Goal: Task Accomplishment & Management: Use online tool/utility

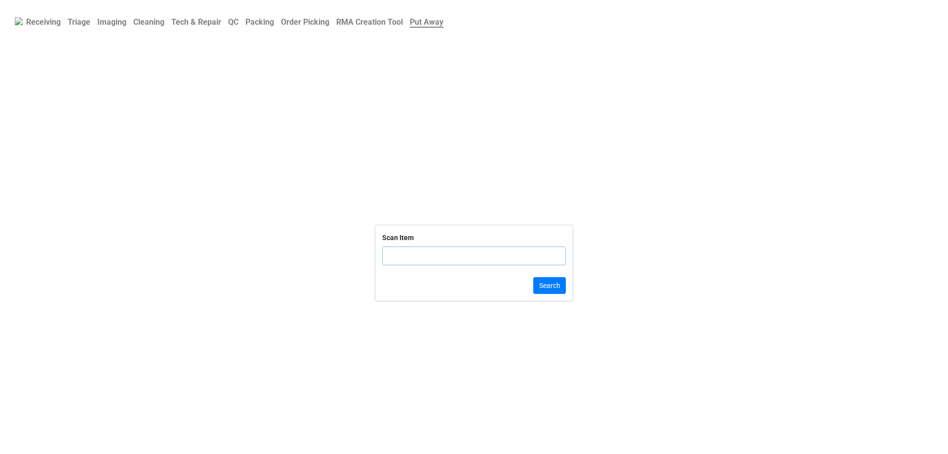
click at [329, 30] on link "Order Picking" at bounding box center [304, 21] width 55 height 19
click at [435, 264] on input "text" at bounding box center [474, 255] width 184 height 19
paste input "5033229"
type input "5033229"
click at [481, 262] on input "5033229" at bounding box center [474, 255] width 184 height 19
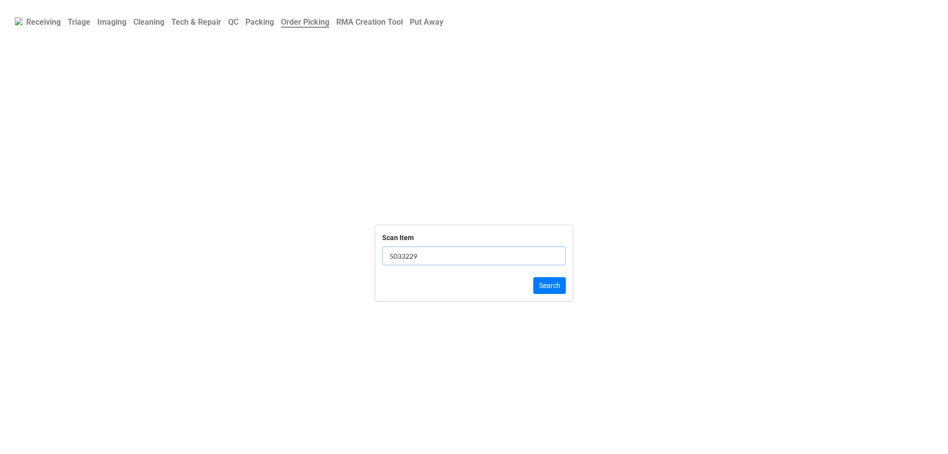
click at [481, 262] on input "5033229" at bounding box center [474, 255] width 184 height 19
click button "Search" at bounding box center [549, 285] width 33 height 17
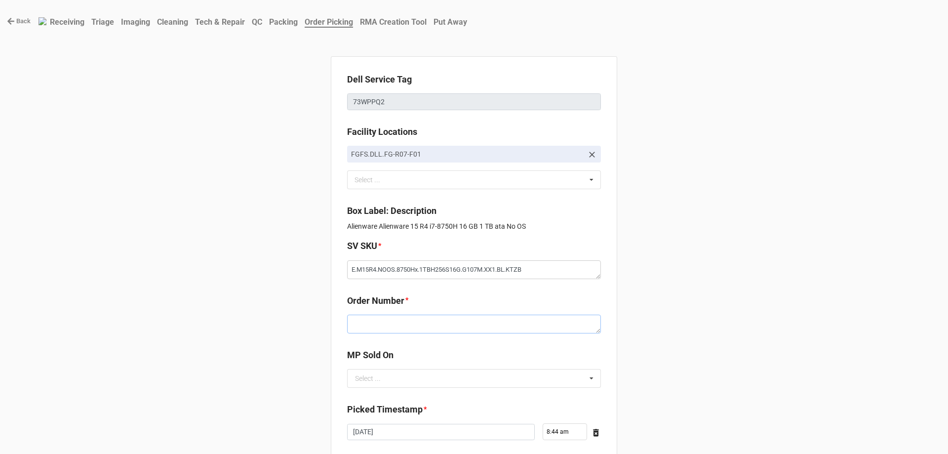
click at [367, 320] on textarea at bounding box center [474, 324] width 254 height 19
paste textarea "5033229"
type textarea "x"
type textarea "5033229"
click at [372, 382] on div "Select ..." at bounding box center [368, 378] width 26 height 7
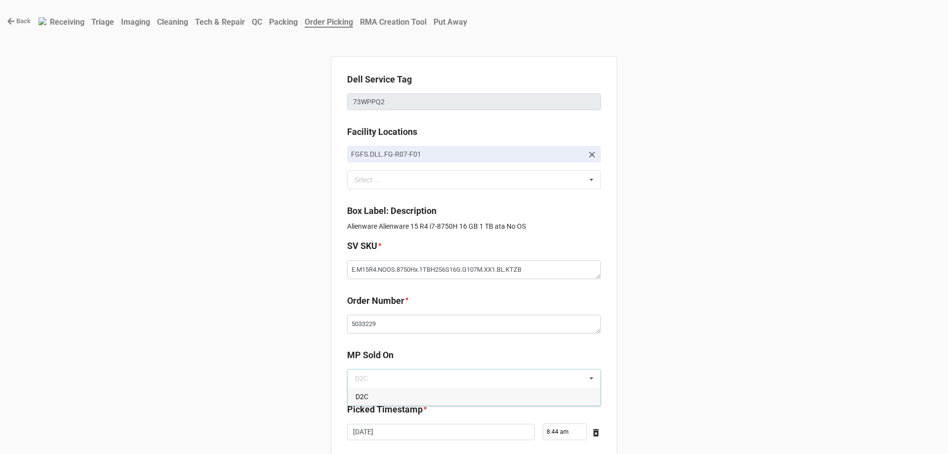
click at [370, 393] on div "D2C" at bounding box center [474, 396] width 253 height 18
type textarea "x"
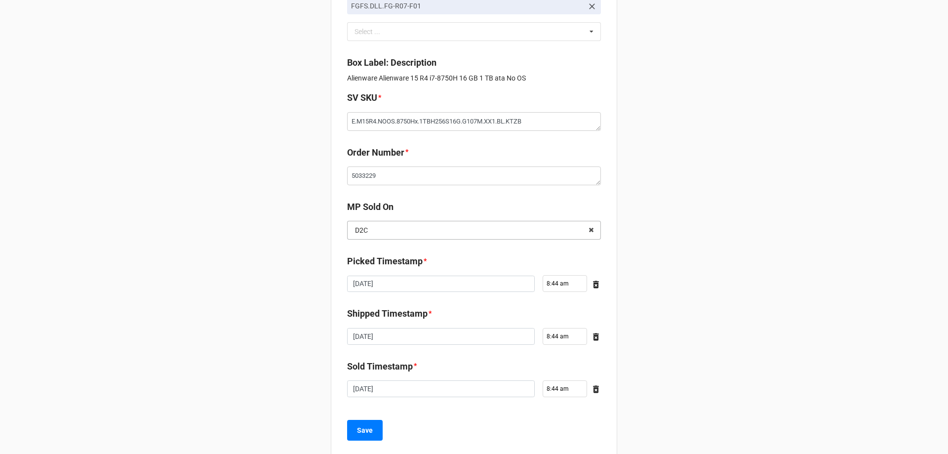
scroll to position [167, 0]
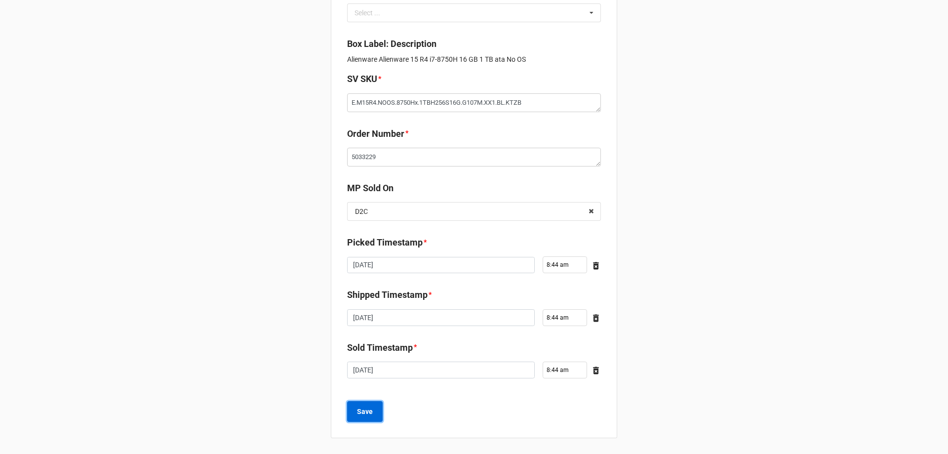
click at [363, 406] on b "Save" at bounding box center [365, 411] width 16 height 10
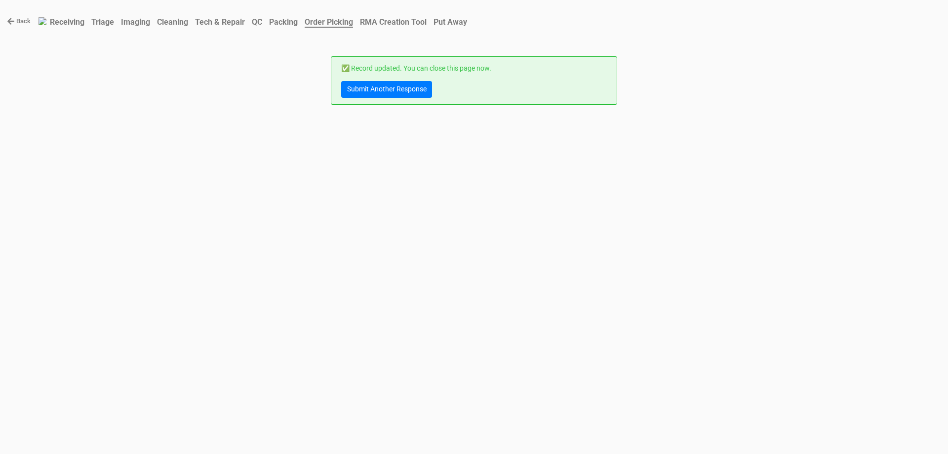
scroll to position [0, 0]
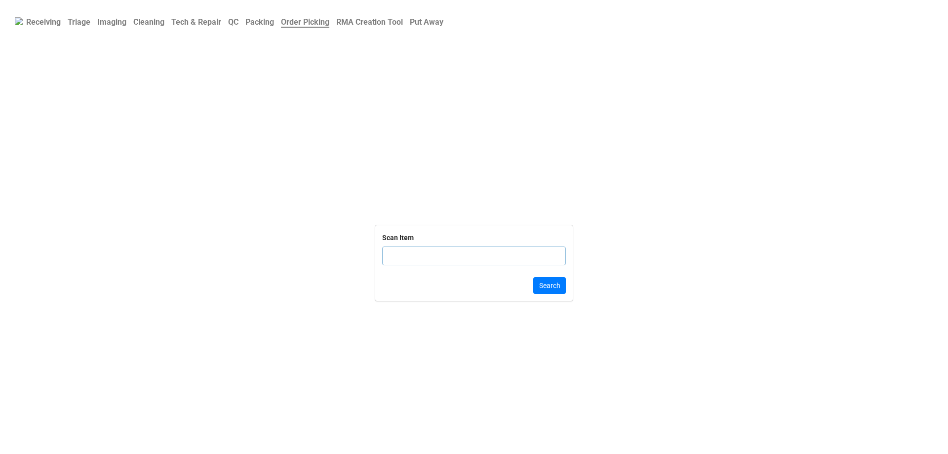
click at [409, 245] on div "Scan Item" at bounding box center [474, 252] width 184 height 41
click at [86, 25] on b "Triage" at bounding box center [79, 21] width 23 height 9
click at [238, 21] on b "QC" at bounding box center [233, 21] width 10 height 9
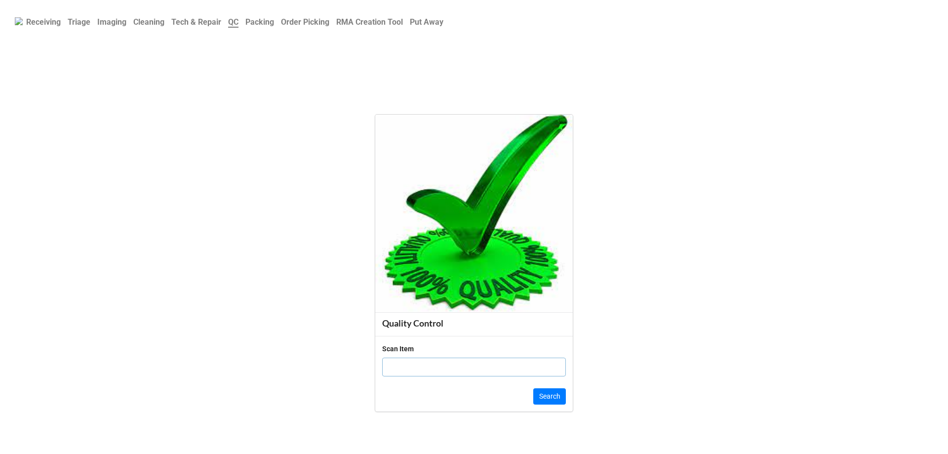
click at [404, 363] on input "text" at bounding box center [474, 366] width 184 height 19
click button "Search" at bounding box center [549, 396] width 33 height 17
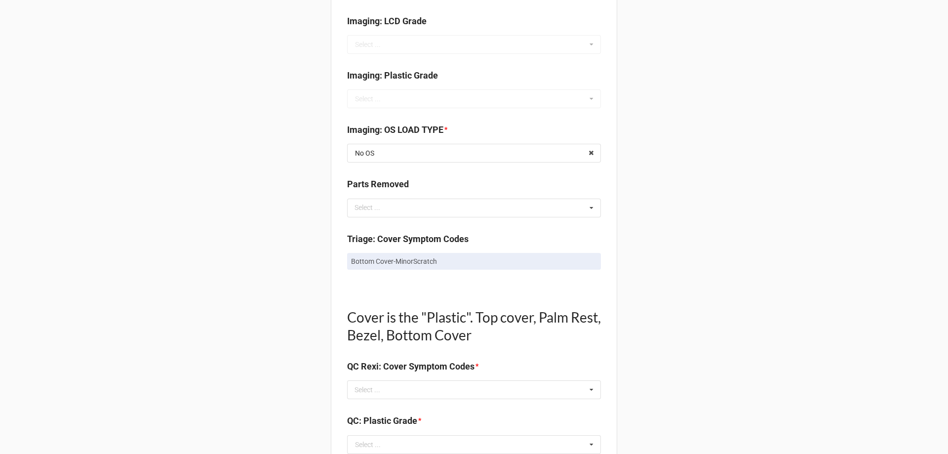
scroll to position [494, 0]
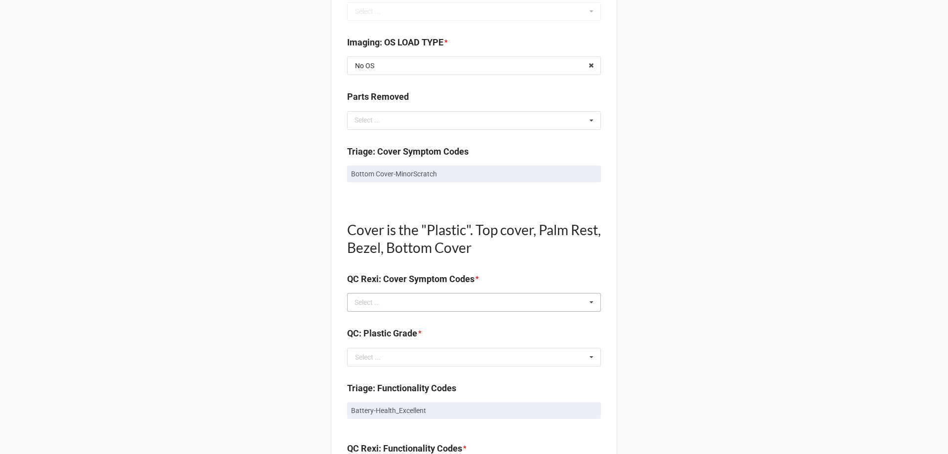
click at [478, 305] on div "Select ... No results found." at bounding box center [474, 302] width 254 height 19
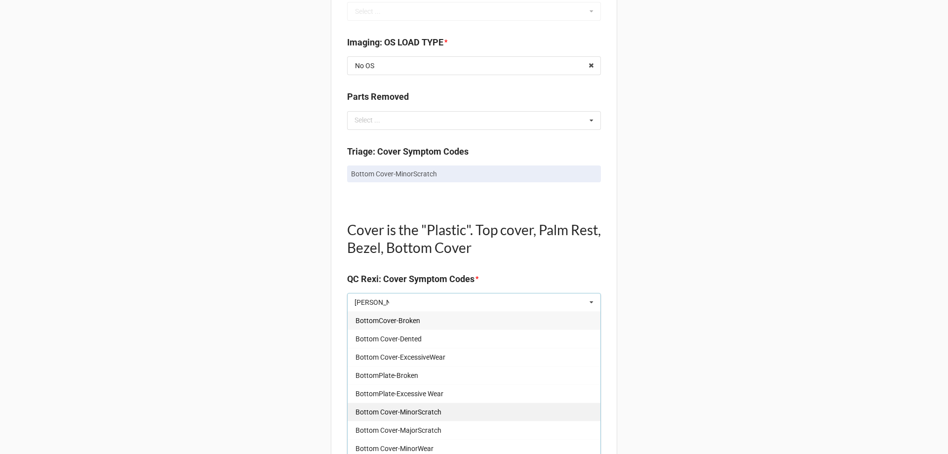
type input "bott"
click at [432, 415] on span "Bottom Cover-MinorScratch" at bounding box center [399, 412] width 86 height 8
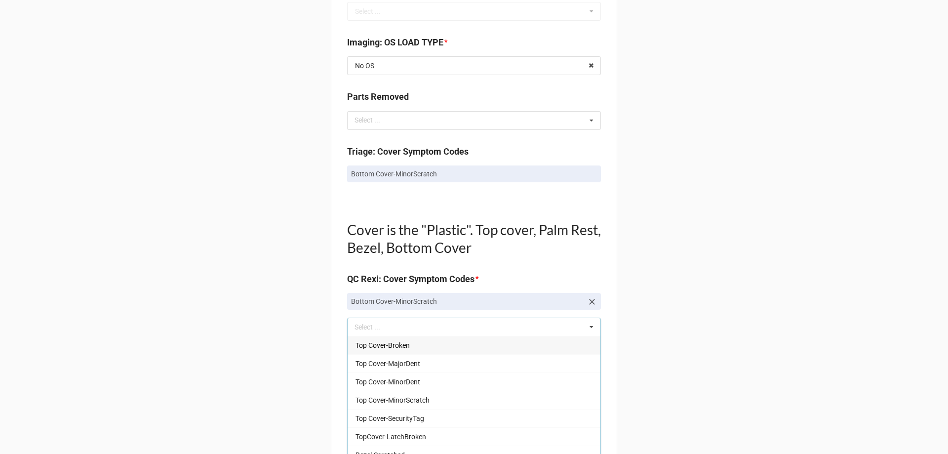
click at [244, 409] on div "Back Receiving Triage Imaging Cleaning Tech & Repair QC Packing Order Picking R…" at bounding box center [474, 357] width 948 height 1702
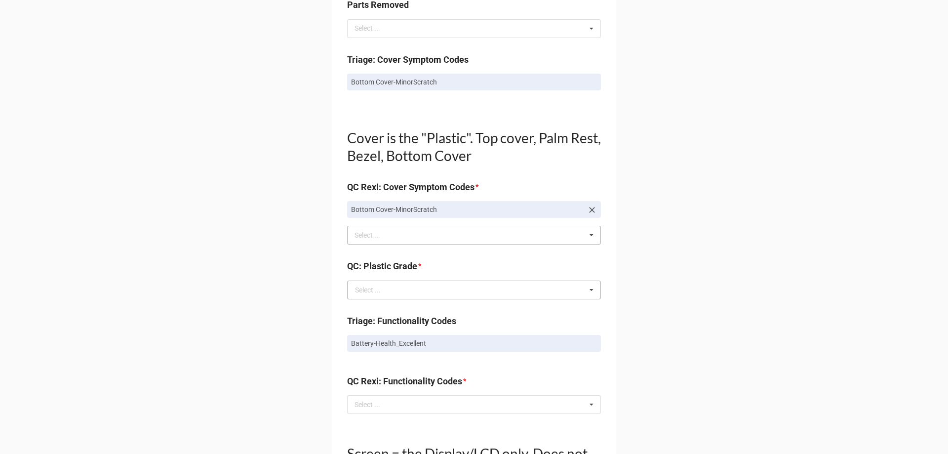
scroll to position [593, 0]
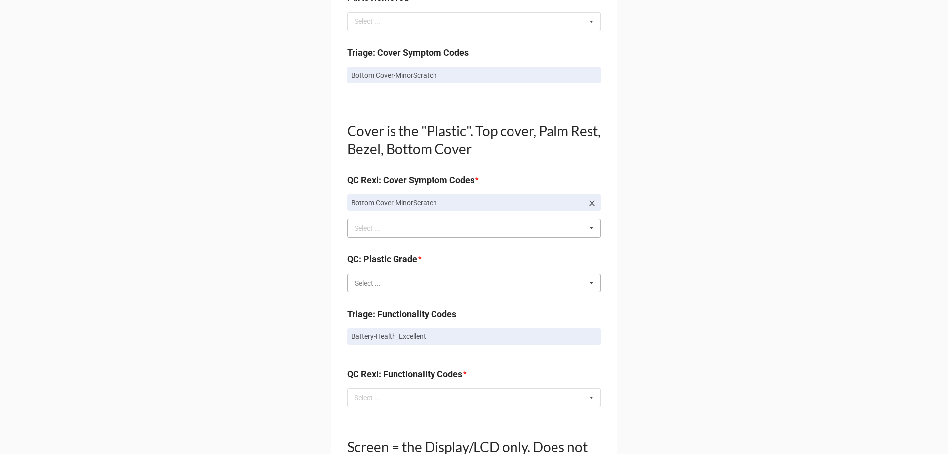
click at [420, 287] on input "text" at bounding box center [474, 283] width 253 height 18
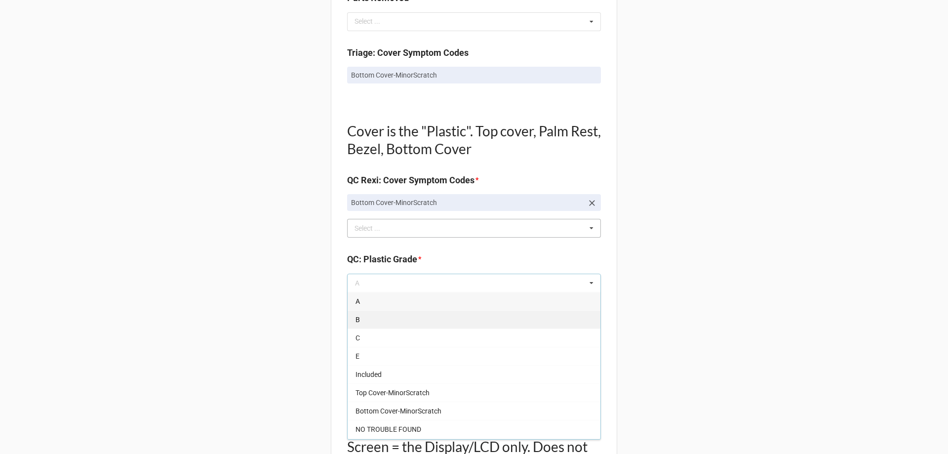
click at [423, 324] on div "B" at bounding box center [474, 319] width 253 height 18
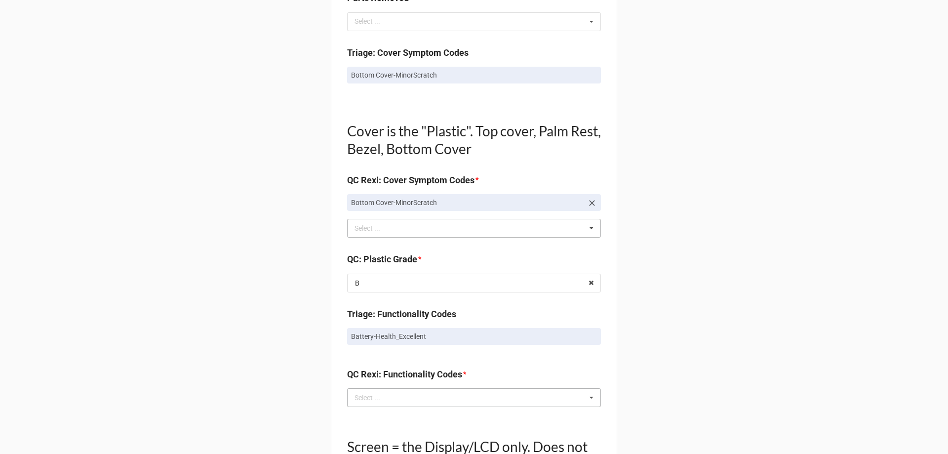
click at [434, 406] on div "Select ... No results found." at bounding box center [474, 397] width 254 height 19
click at [455, 335] on p "Battery-Health_Excellent" at bounding box center [474, 336] width 246 height 10
click at [449, 396] on div "Select ... Keyboard-Missing Keys Keyboard-MultipleKeysBad Fan-NotWorking Speake…" at bounding box center [474, 397] width 254 height 19
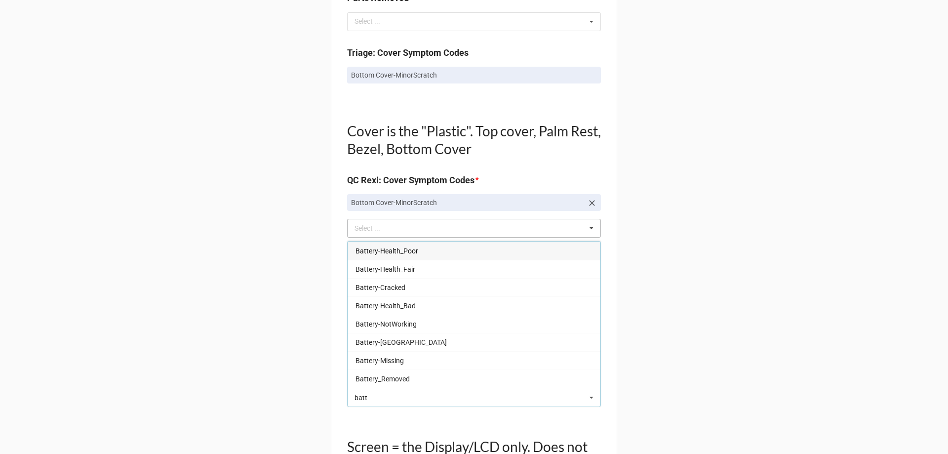
type input "batt"
click at [270, 337] on div "Back Receiving Triage Imaging Cleaning Tech & Repair QC Packing Order Picking R…" at bounding box center [474, 258] width 948 height 1702
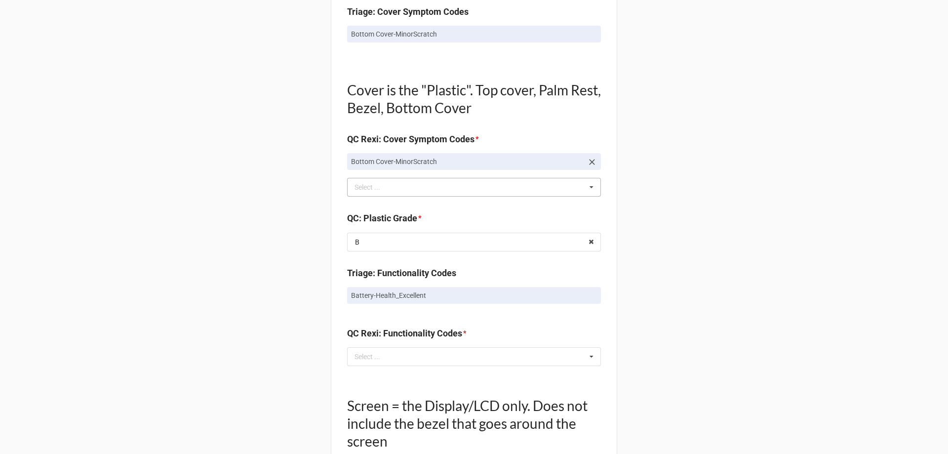
scroll to position [691, 0]
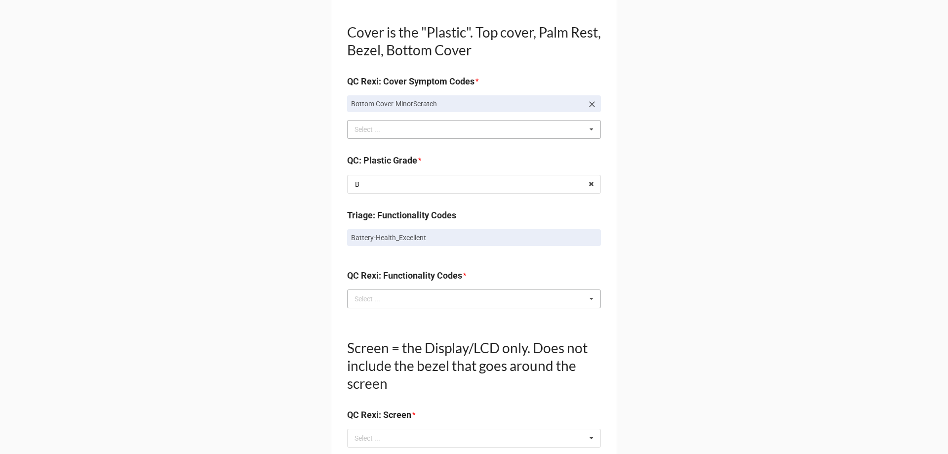
click at [388, 295] on div "Select ..." at bounding box center [373, 298] width 42 height 11
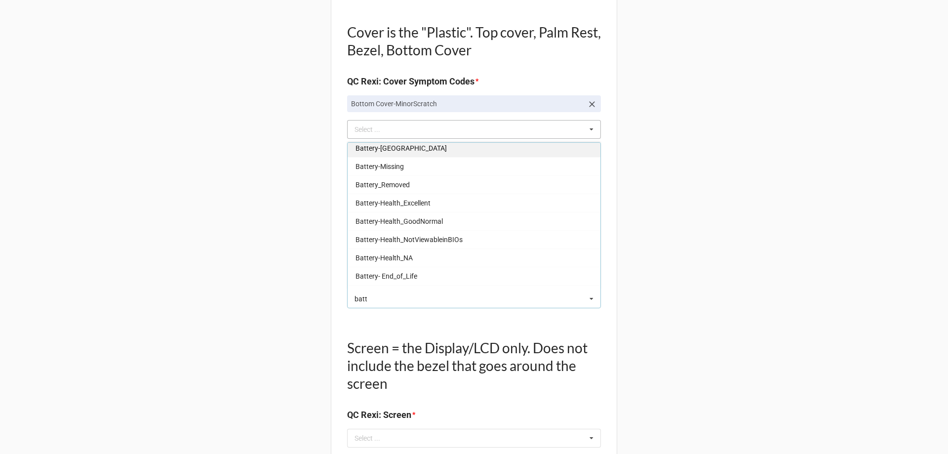
scroll to position [99, 0]
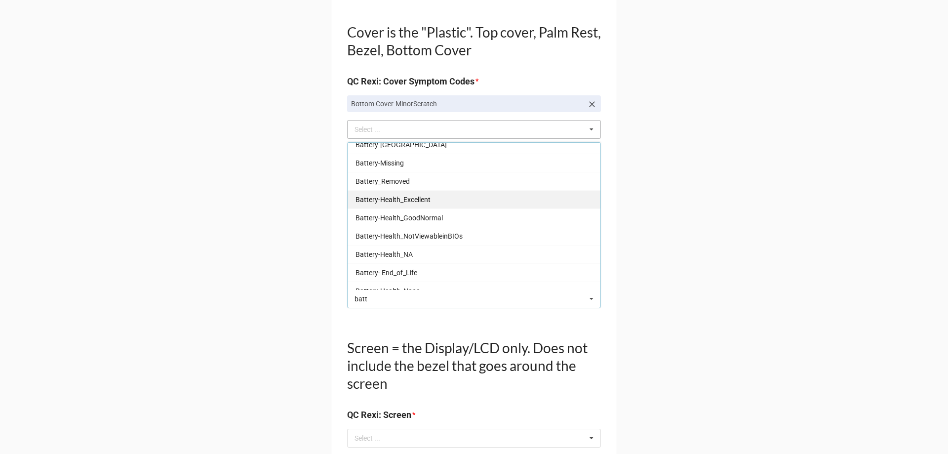
type input "batt"
click at [415, 201] on span "Battery-Health_Excellent" at bounding box center [393, 200] width 75 height 8
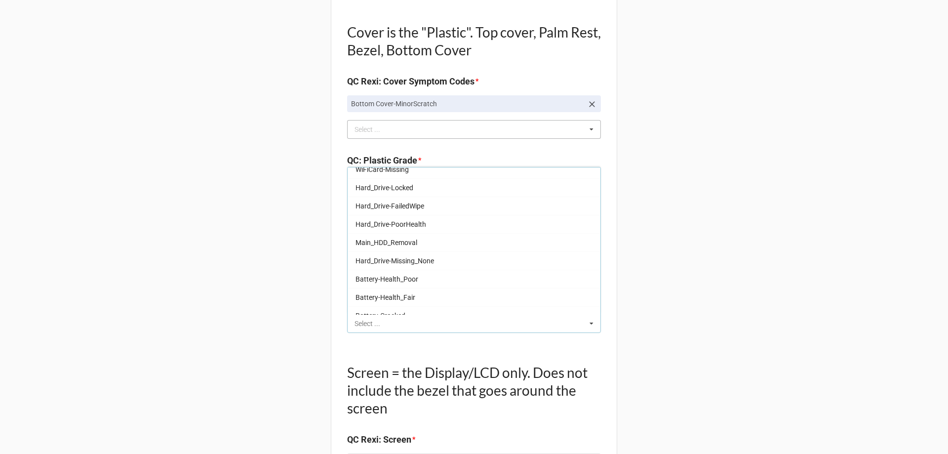
scroll to position [300, 0]
click at [321, 240] on div "Back Receiving Triage Imaging Cleaning Tech & Repair QC Packing Order Picking R…" at bounding box center [474, 172] width 948 height 1727
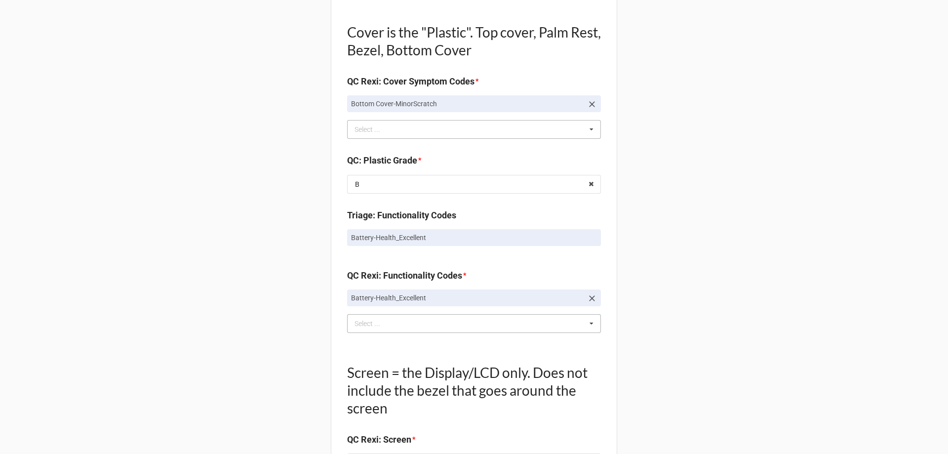
click at [397, 324] on div "batt Select ... Keyboard-Missing Keys Keyboard-MultipleKeysBad Fan-NotWorking S…" at bounding box center [474, 323] width 254 height 19
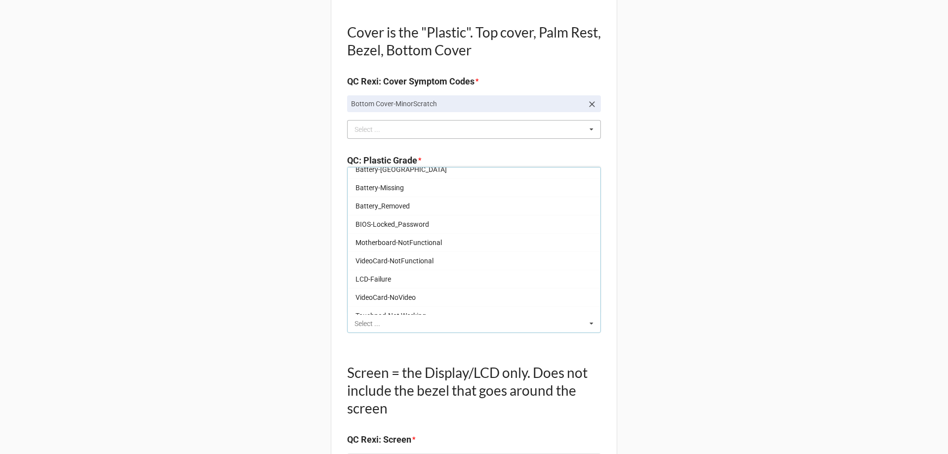
scroll to position [0, 0]
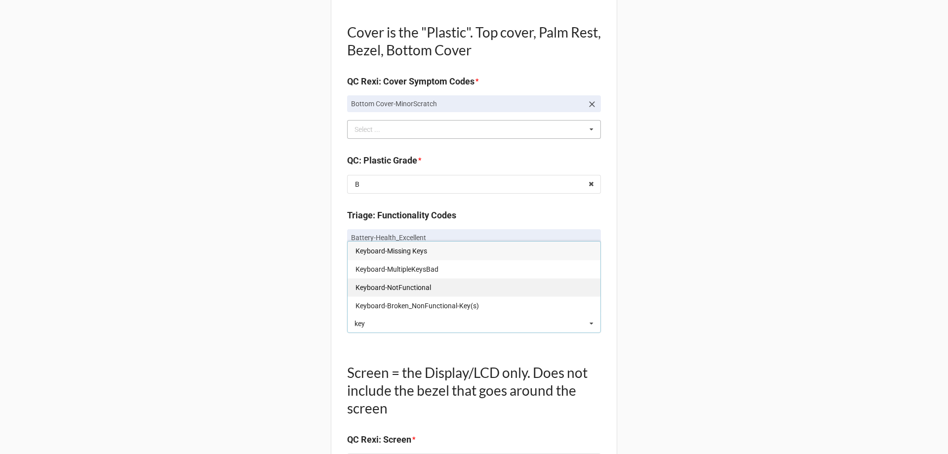
type input "key"
click at [449, 291] on div "Keyboard-NotFunctional" at bounding box center [474, 287] width 253 height 18
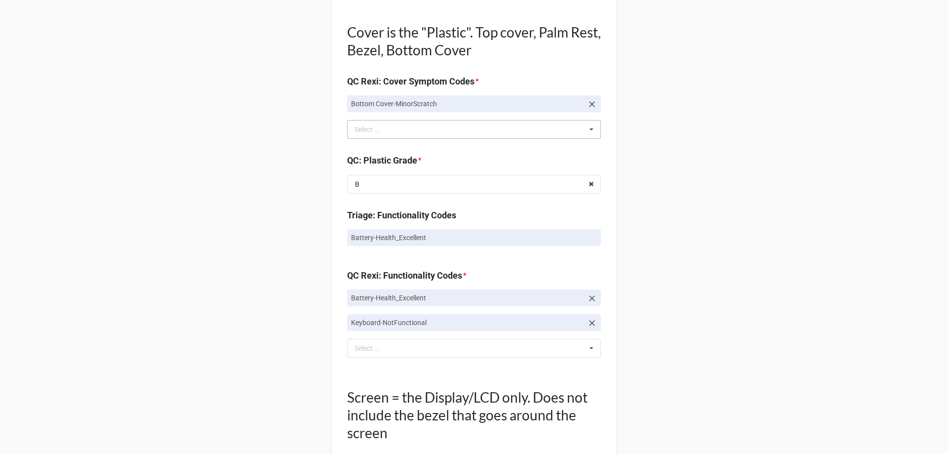
click at [287, 299] on div "Back Receiving Triage Imaging Cleaning Tech & Repair QC Packing Order Picking R…" at bounding box center [474, 184] width 948 height 1751
click at [390, 355] on div "key Select ... Keyboard-Missing Keys Keyboard-MultipleKeysBad Fan-NotWorking Sp…" at bounding box center [474, 348] width 254 height 19
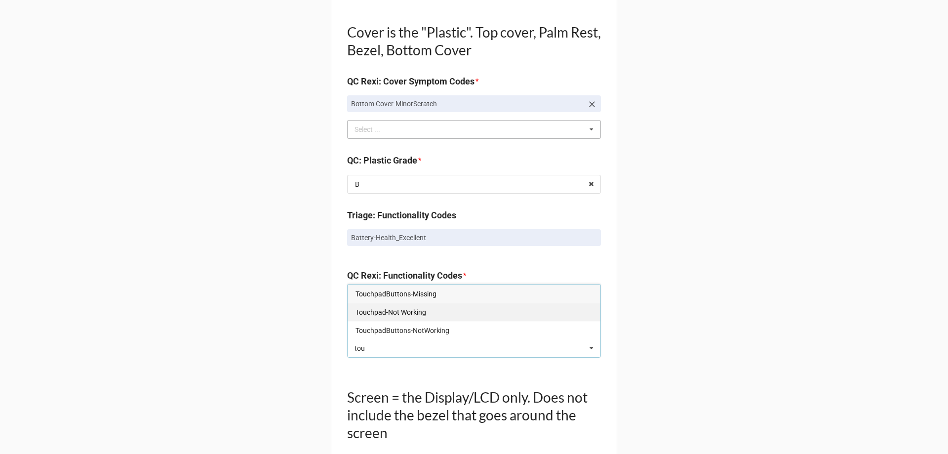
type input "tou"
click at [394, 312] on span "Touchpad-Not Working" at bounding box center [391, 312] width 71 height 8
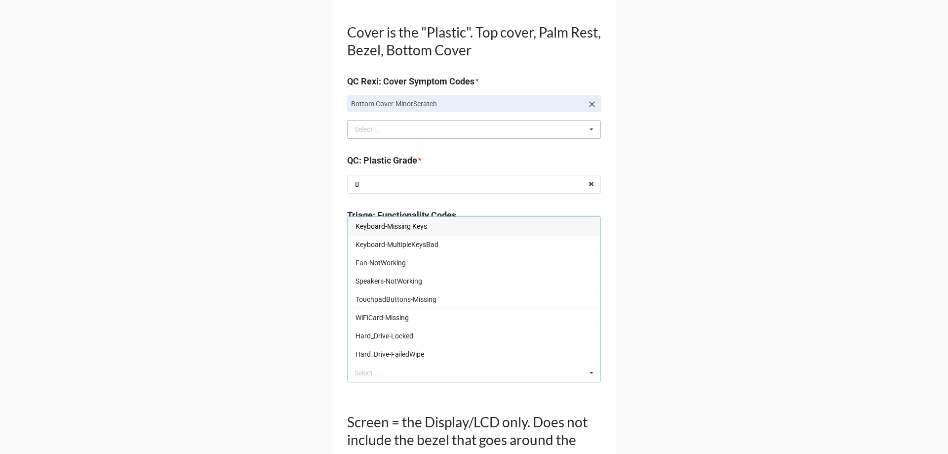
click at [174, 326] on div "Back Receiving Triage Imaging Cleaning Tech & Repair QC Packing Order Picking R…" at bounding box center [474, 197] width 948 height 1776
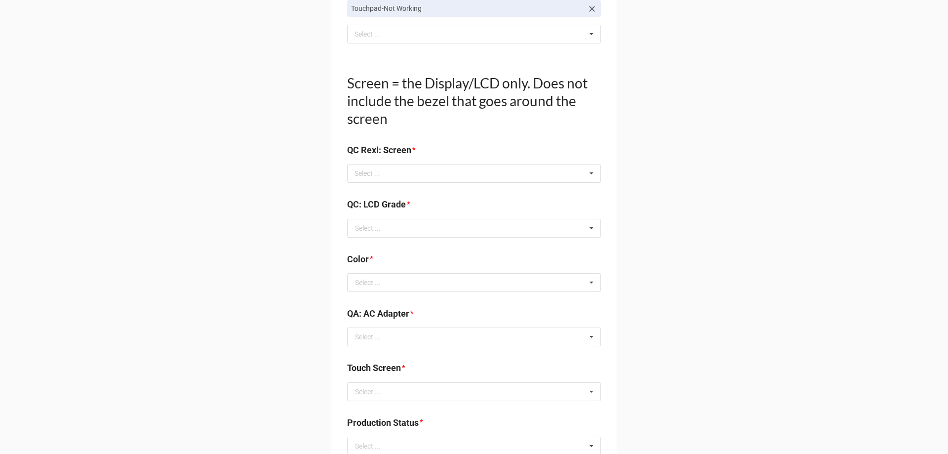
scroll to position [1037, 0]
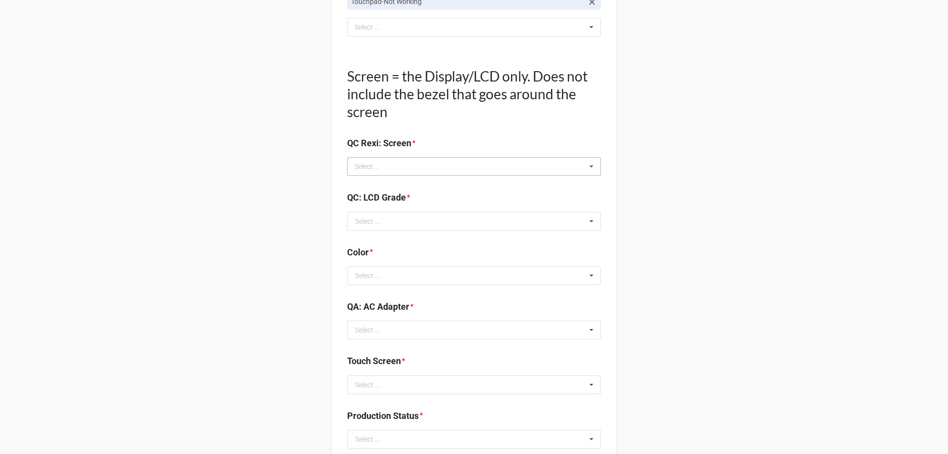
click at [417, 173] on div "Select ... No results found." at bounding box center [474, 166] width 254 height 19
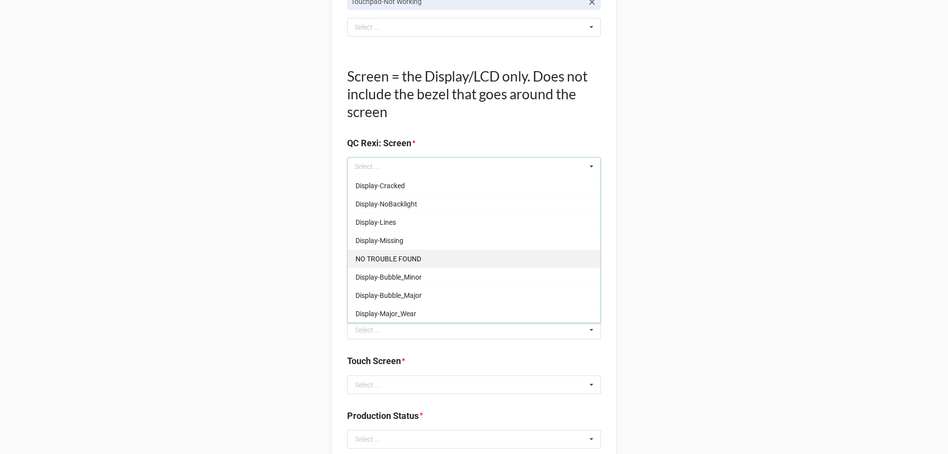
click at [413, 253] on div "NO TROUBLE FOUND" at bounding box center [474, 258] width 253 height 18
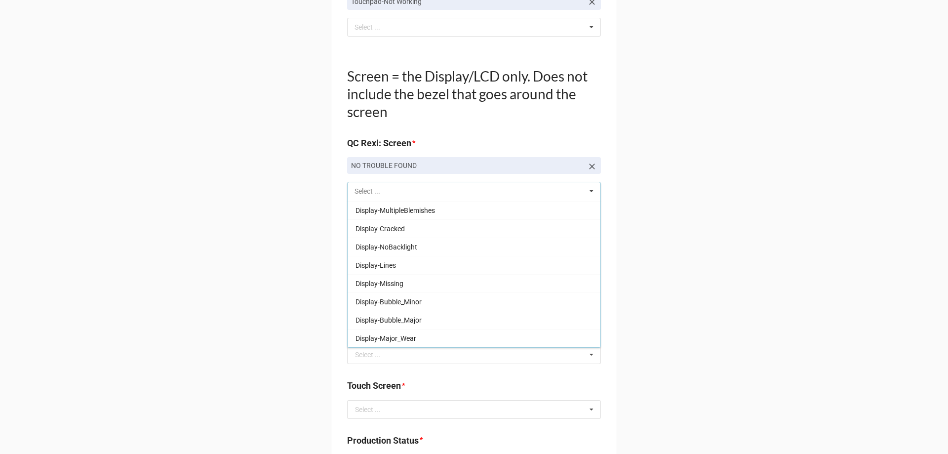
scroll to position [145, 0]
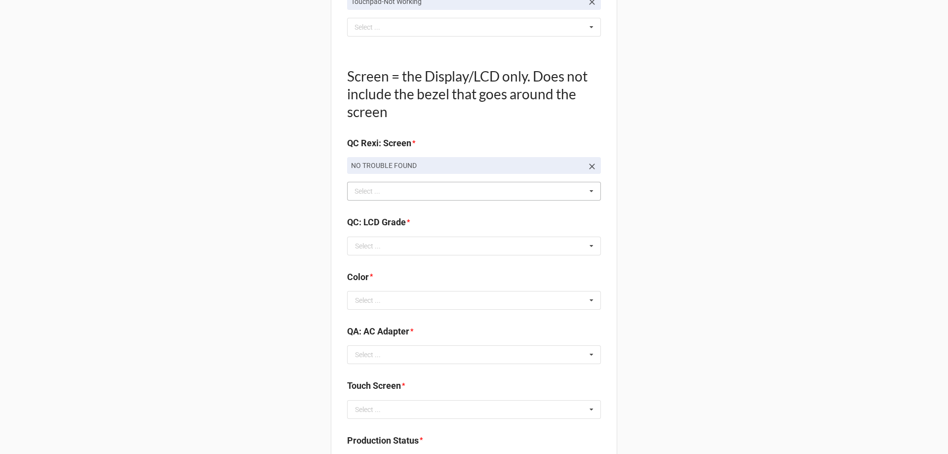
click at [365, 254] on input "text" at bounding box center [474, 246] width 253 height 18
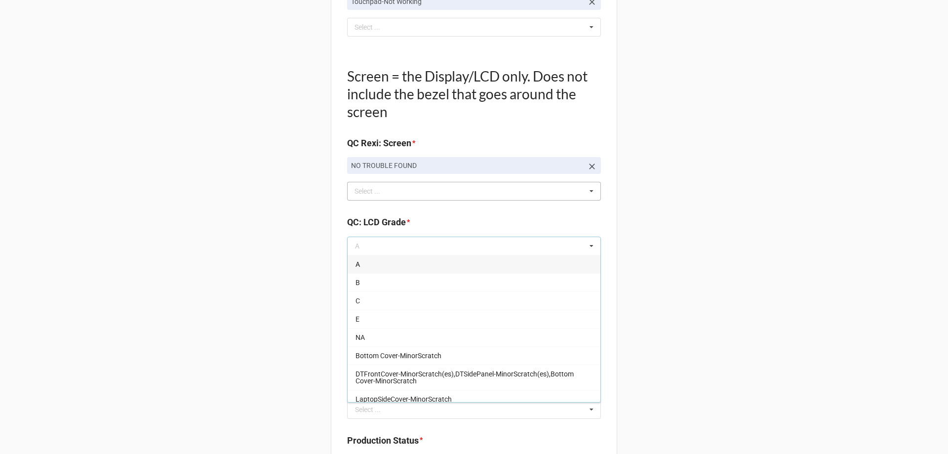
click at [365, 257] on div "A" at bounding box center [474, 264] width 253 height 18
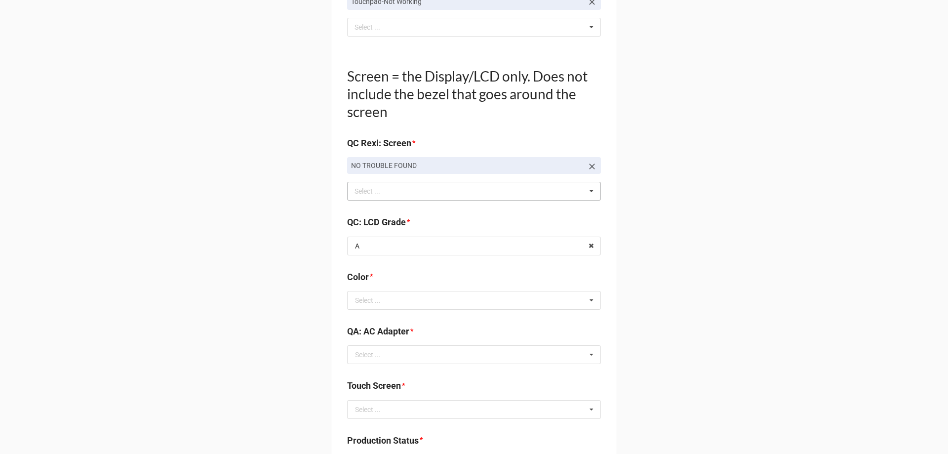
scroll to position [1086, 0]
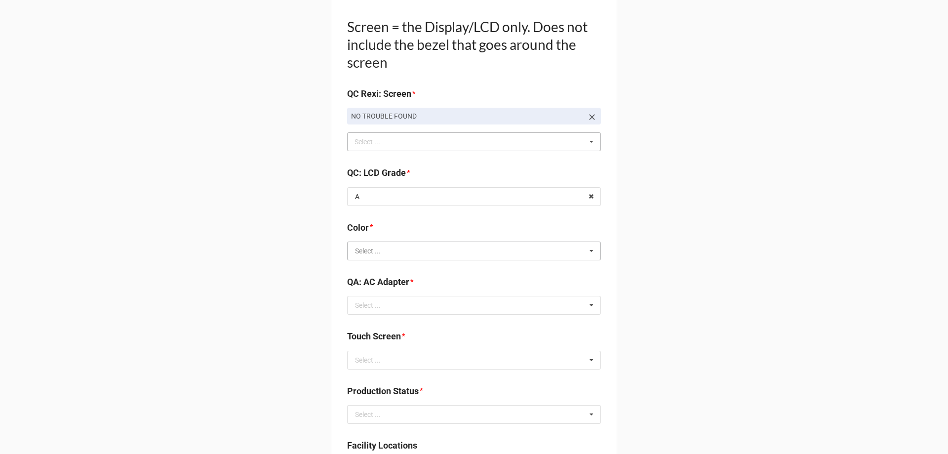
click at [377, 250] on input "text" at bounding box center [474, 251] width 253 height 18
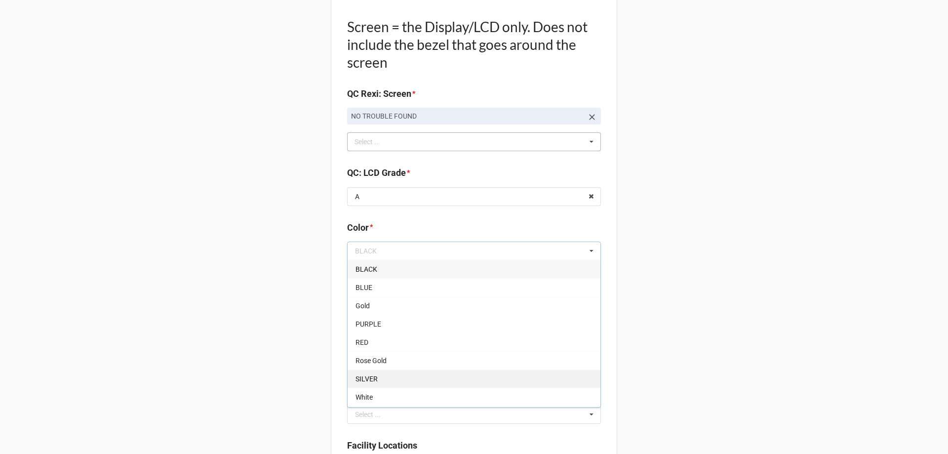
click at [398, 373] on div "SILVER" at bounding box center [474, 378] width 253 height 18
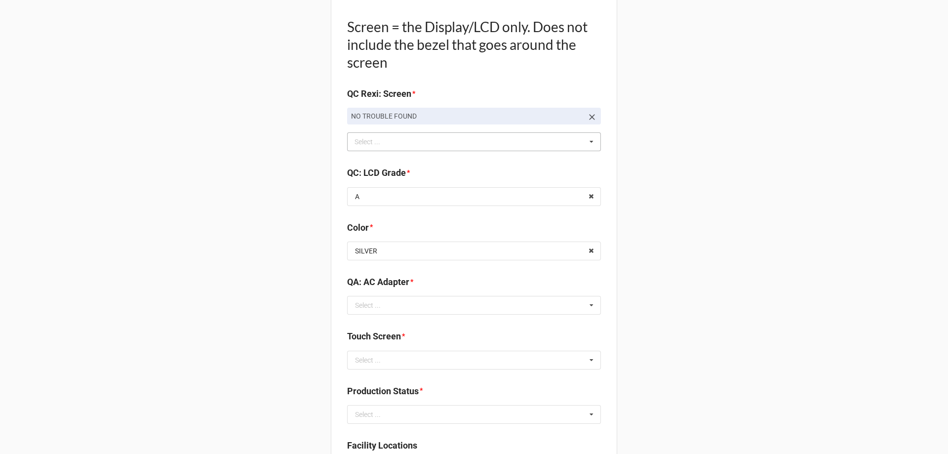
click at [459, 309] on input "text" at bounding box center [474, 305] width 253 height 18
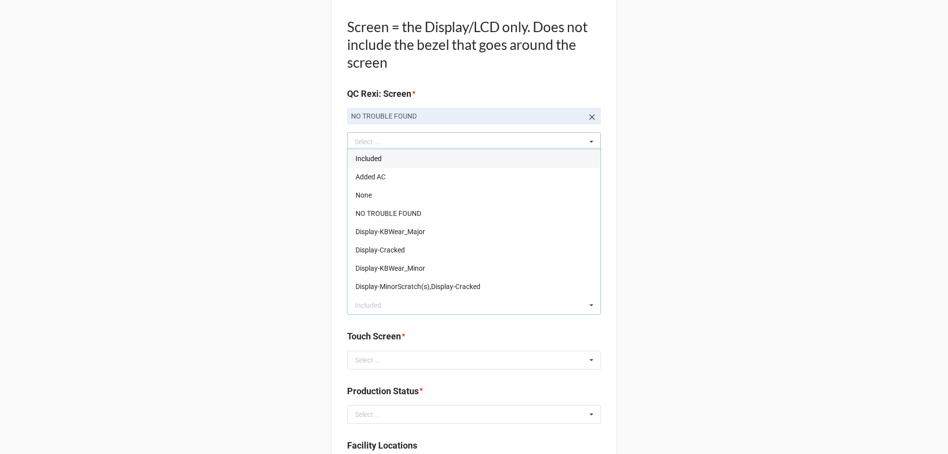
click at [400, 150] on div "Included" at bounding box center [474, 158] width 253 height 18
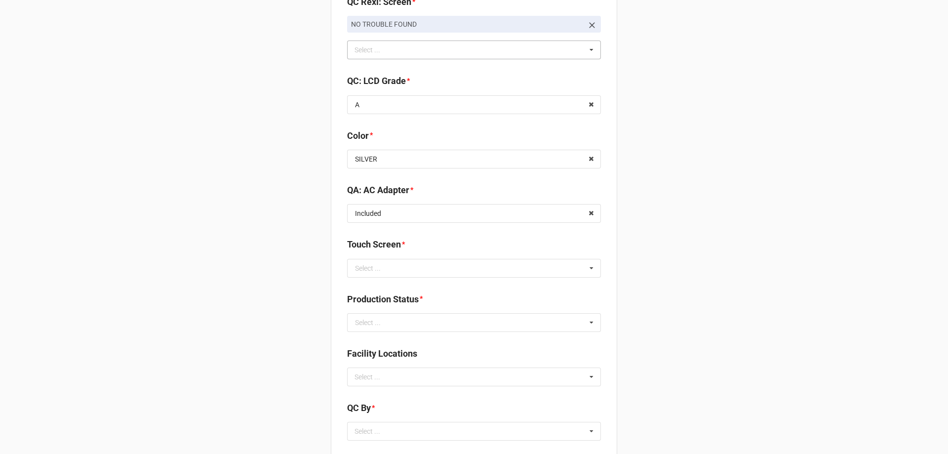
scroll to position [1185, 0]
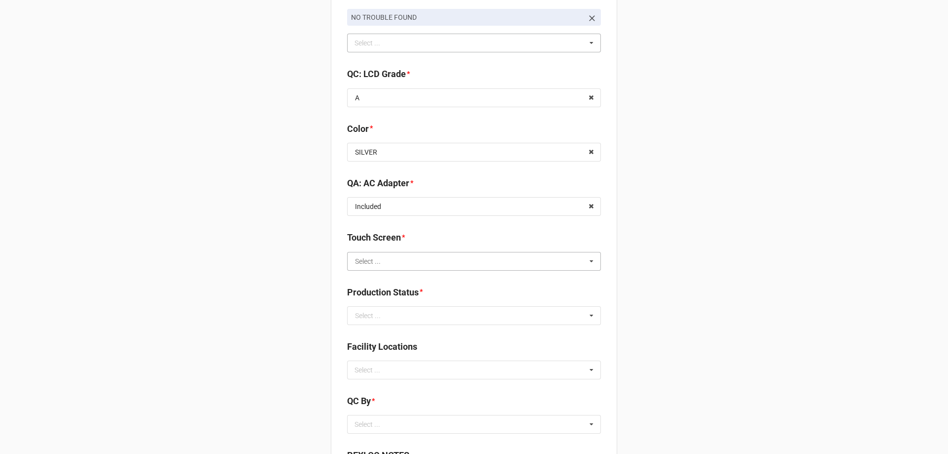
click at [406, 267] on input "text" at bounding box center [474, 261] width 253 height 18
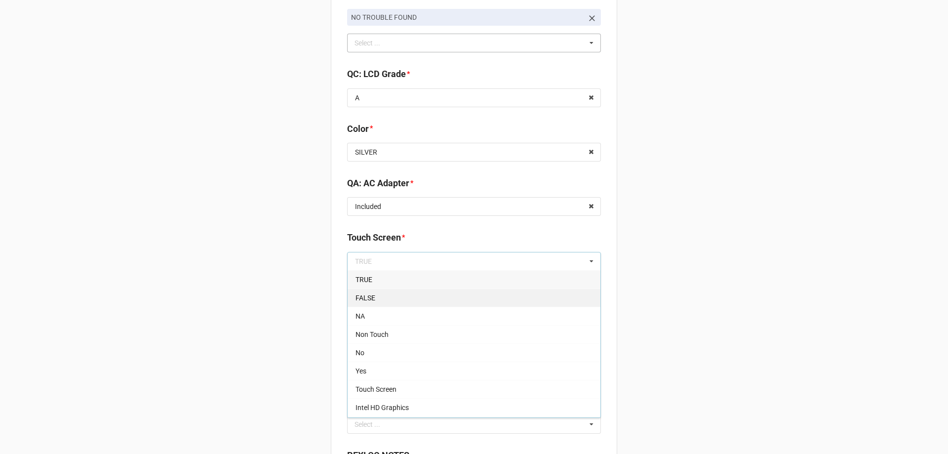
click at [419, 304] on div "FALSE" at bounding box center [474, 297] width 253 height 18
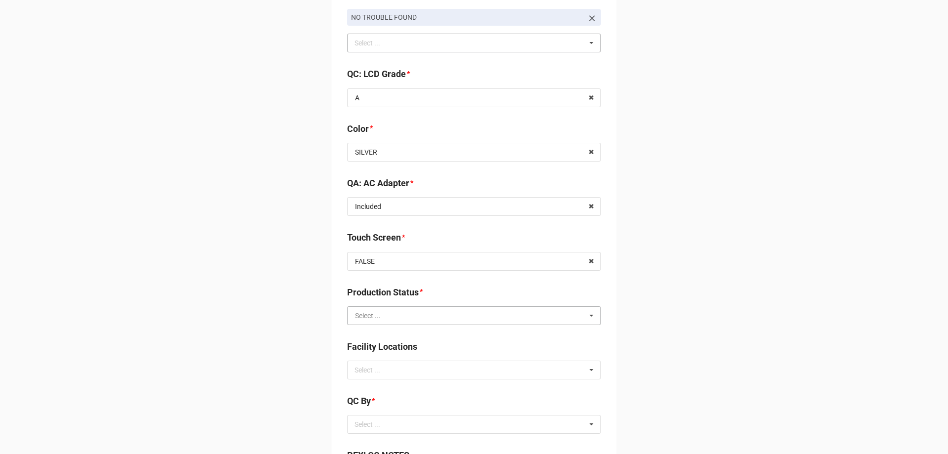
click at [413, 317] on input "text" at bounding box center [474, 316] width 253 height 18
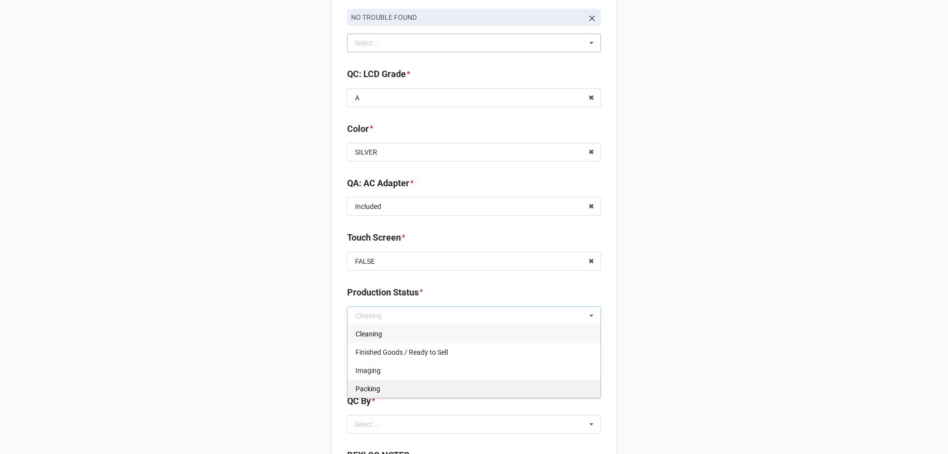
click at [439, 380] on div "Packing" at bounding box center [474, 388] width 253 height 18
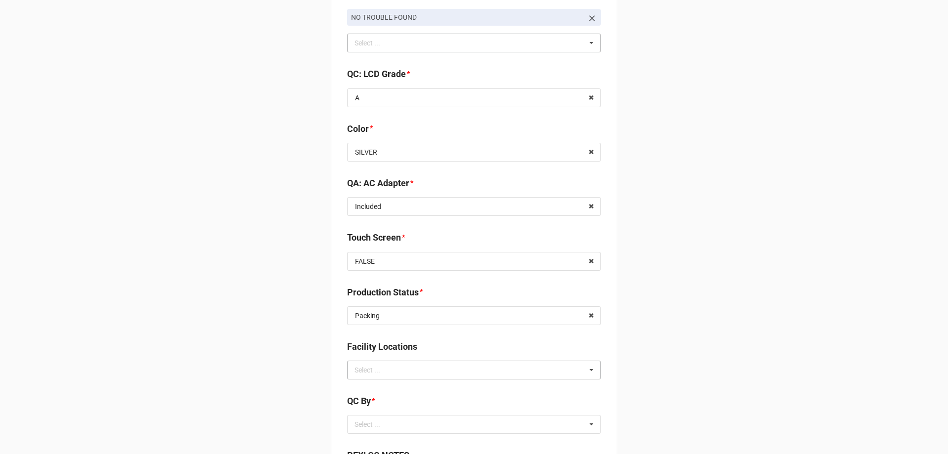
click at [409, 373] on div "Select ... No results found." at bounding box center [474, 369] width 254 height 19
type input "re"
click at [372, 388] on span "RECV.DLL.PROCESSING" at bounding box center [393, 388] width 75 height 8
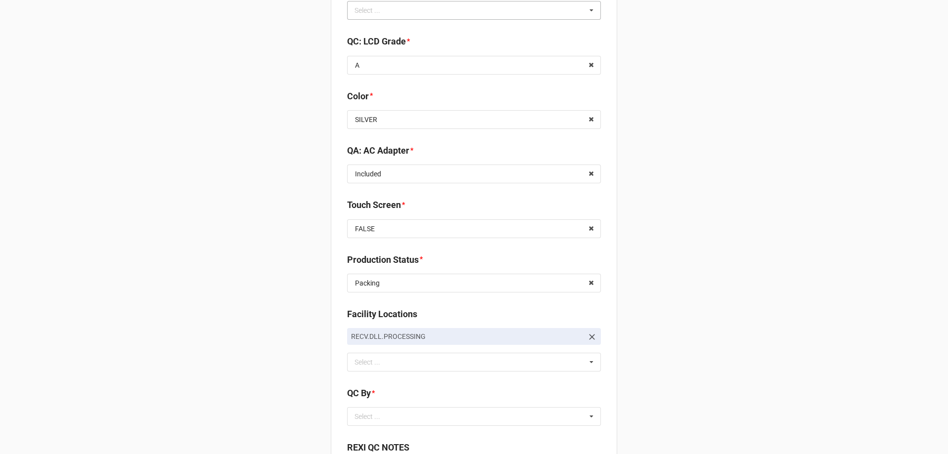
scroll to position [1284, 0]
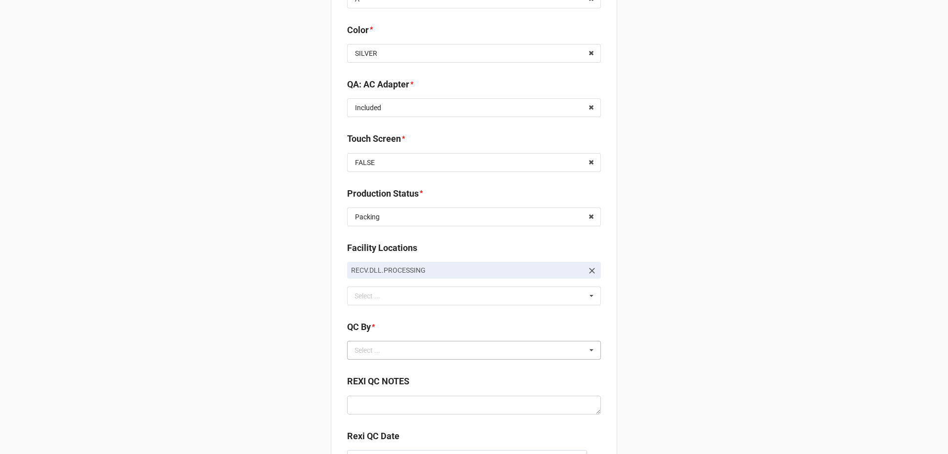
click at [373, 356] on div "Select ..." at bounding box center [373, 350] width 42 height 11
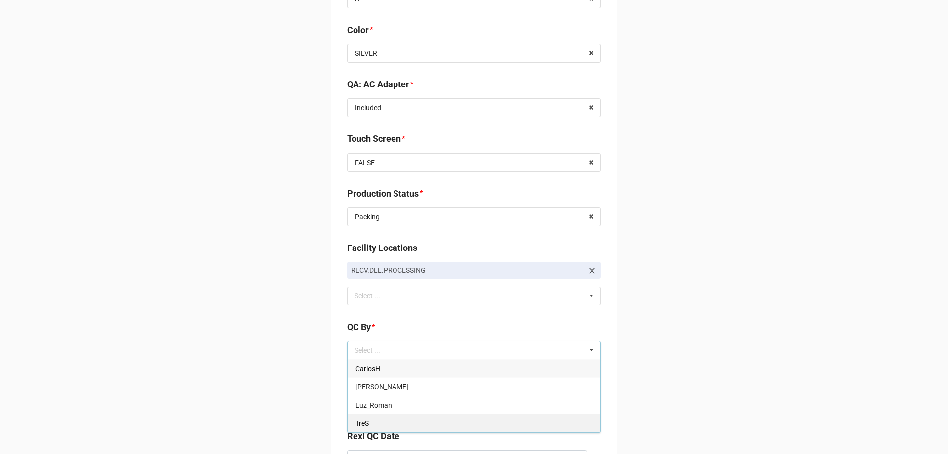
click at [373, 422] on div "TreS" at bounding box center [474, 423] width 253 height 18
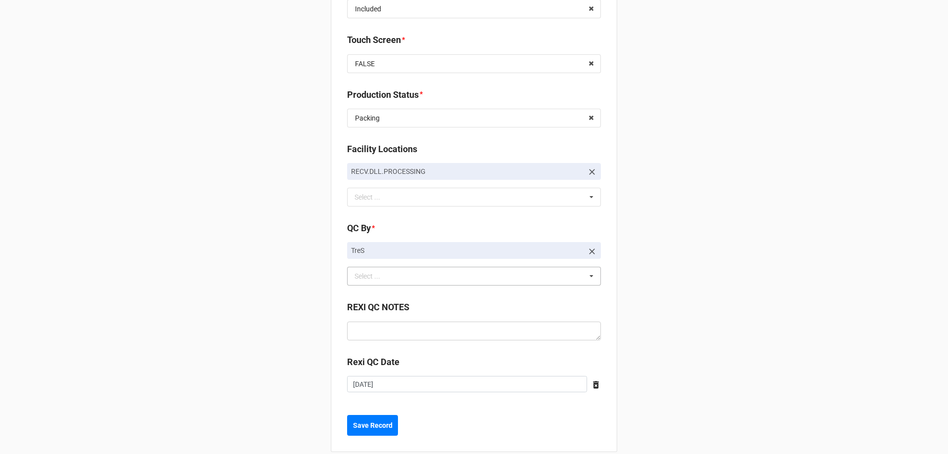
scroll to position [1396, 0]
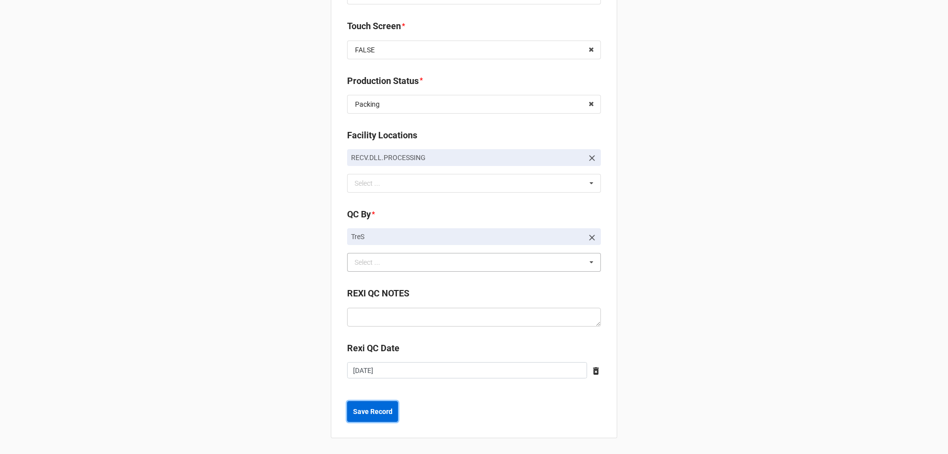
click at [382, 417] on button "Save Record" at bounding box center [372, 411] width 51 height 21
